Goal: Find specific page/section: Find specific page/section

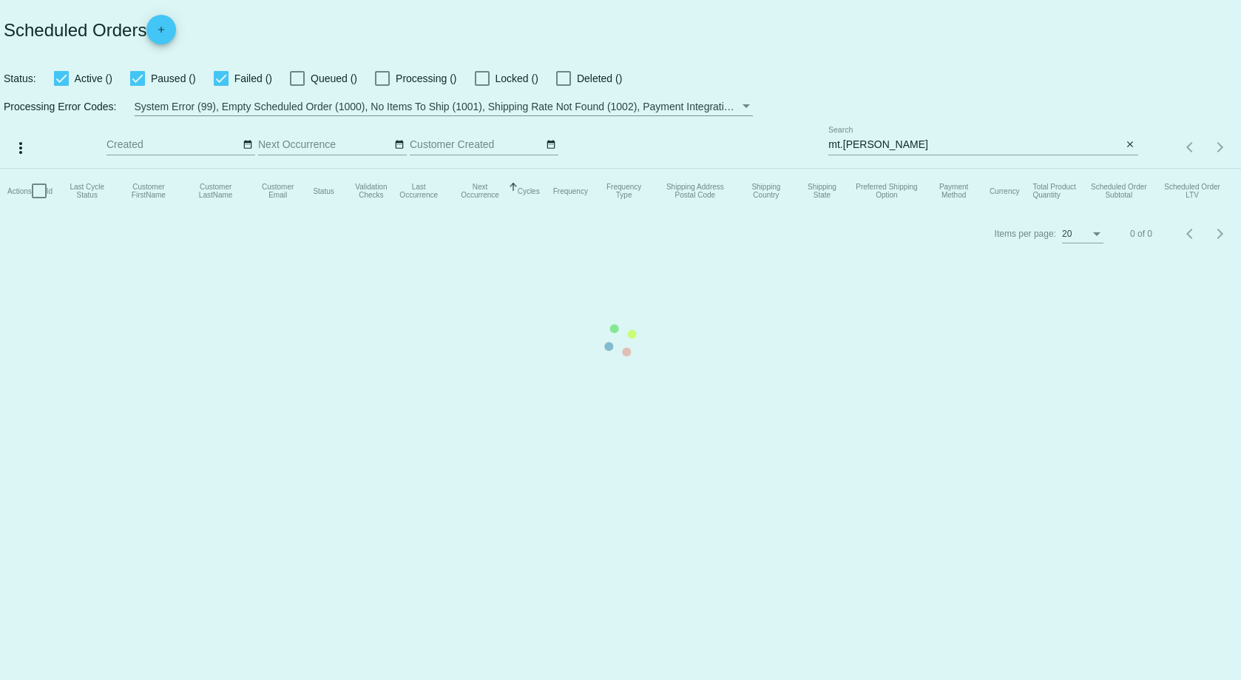
click at [924, 169] on mat-table "Actions Id Last Cycle Status Customer FirstName Customer LastName Customer Emai…" at bounding box center [620, 191] width 1241 height 44
click at [915, 169] on mat-table "Actions Id Last Cycle Status Customer FirstName Customer LastName Customer Emai…" at bounding box center [620, 191] width 1241 height 44
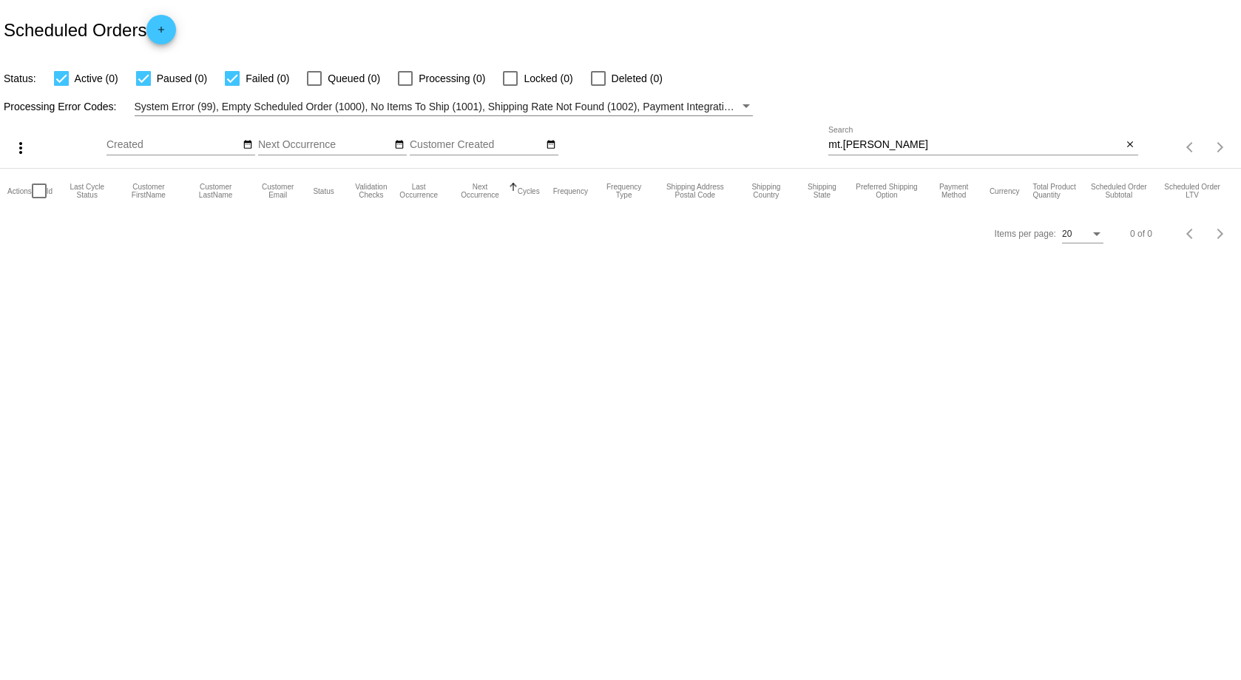
click at [907, 150] on input "mt.[PERSON_NAME]" at bounding box center [975, 145] width 294 height 12
type input "[PERSON_NAME]"
click at [840, 134] on div "[PERSON_NAME] Search" at bounding box center [975, 140] width 294 height 29
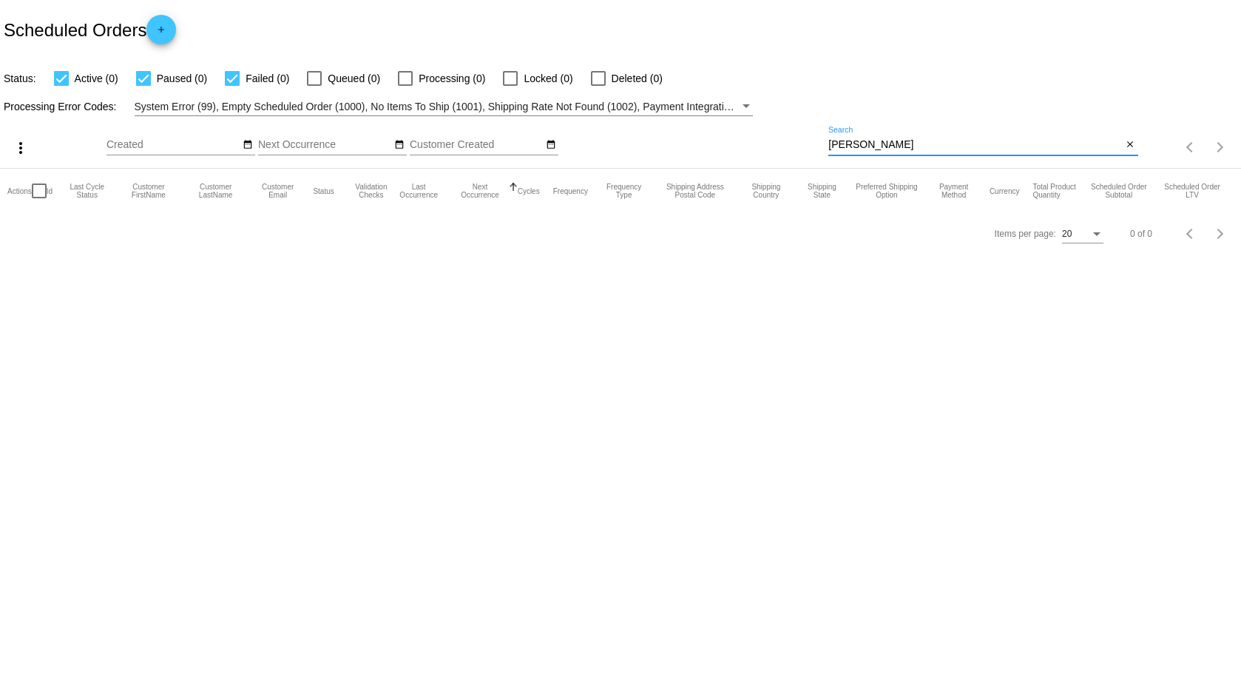
click at [837, 141] on input "[PERSON_NAME]" at bounding box center [975, 145] width 294 height 12
click at [837, 140] on input "[PERSON_NAME]" at bounding box center [975, 145] width 294 height 12
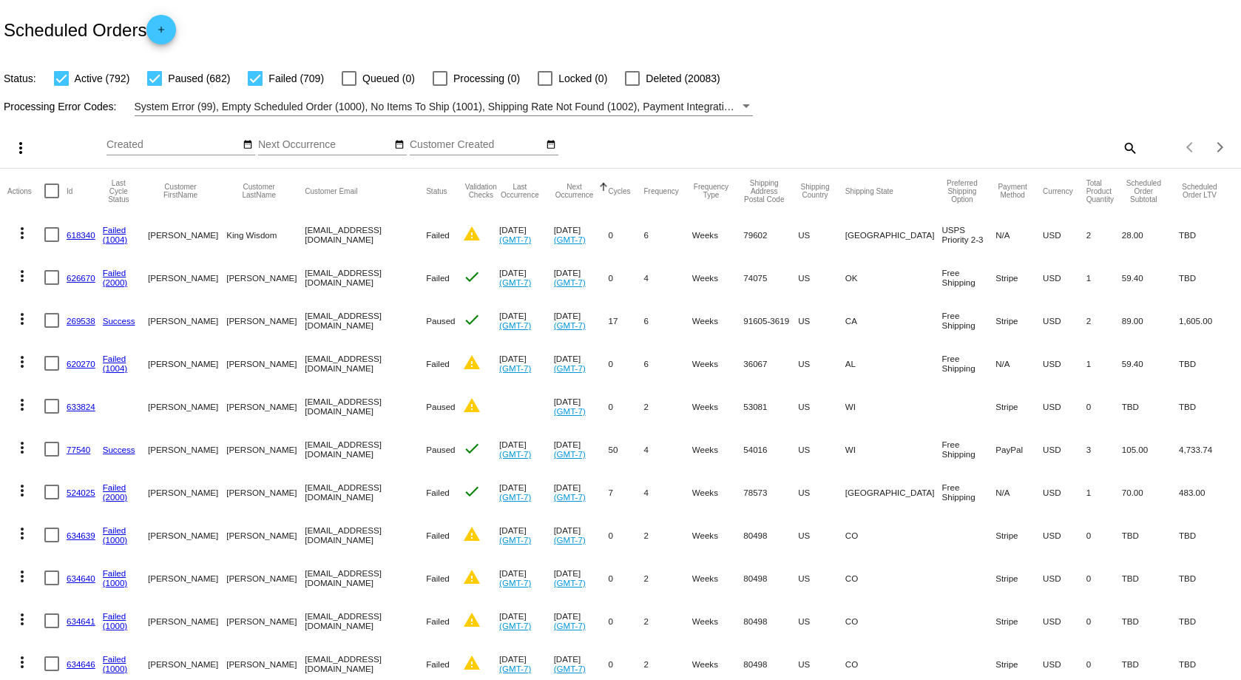
click at [1138, 149] on div "Items per page: 20 1 - 20 of 2183" at bounding box center [1189, 146] width 103 height 41
click at [1123, 152] on mat-icon "search" at bounding box center [1129, 147] width 18 height 23
click at [1055, 139] on input "Search" at bounding box center [982, 145] width 309 height 12
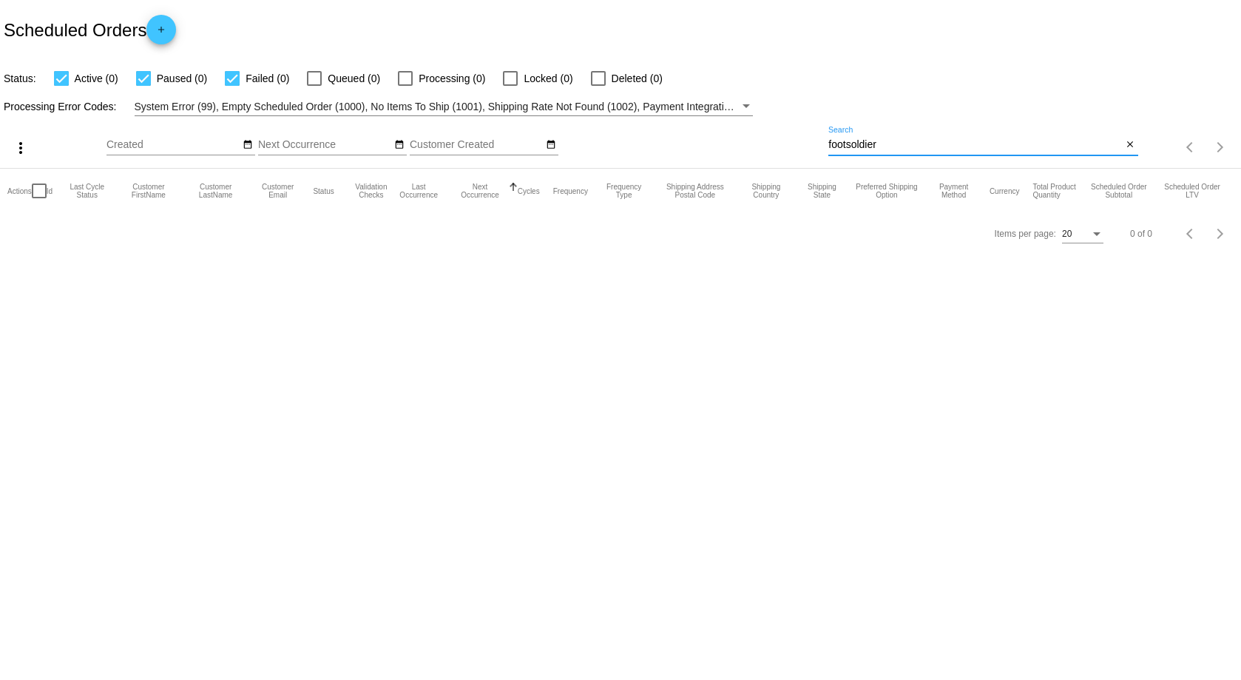
type input "footsoldier"
